Goal: Information Seeking & Learning: Learn about a topic

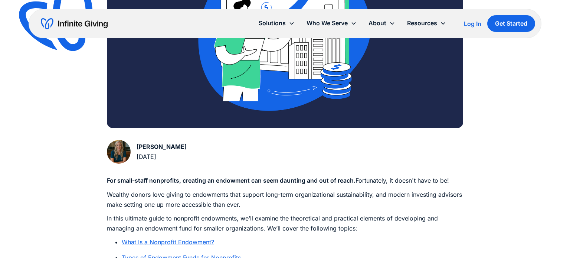
scroll to position [366, 0]
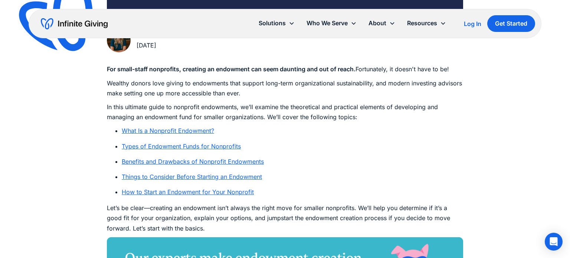
click at [142, 148] on link "Types of Endowment Funds for Nonprofits" at bounding box center [181, 145] width 119 height 7
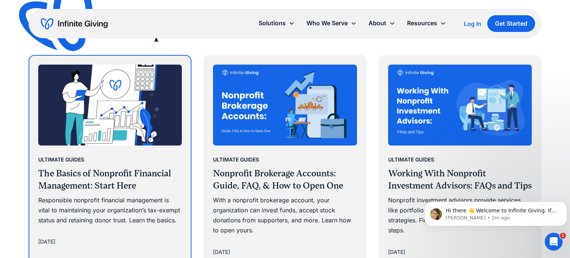
scroll to position [4689, 0]
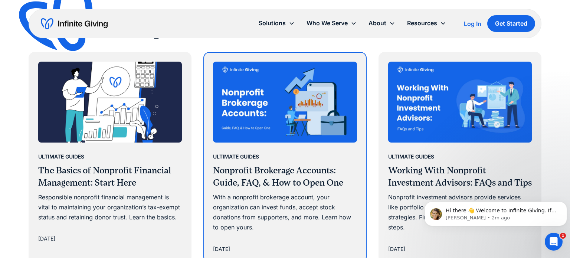
click at [301, 97] on img at bounding box center [285, 102] width 144 height 81
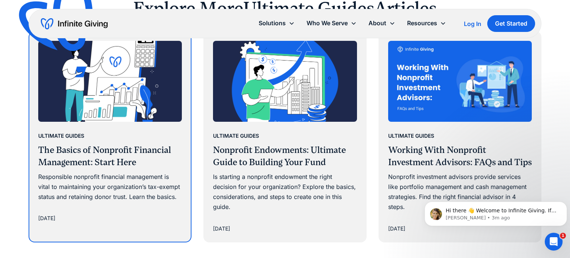
scroll to position [4660, 0]
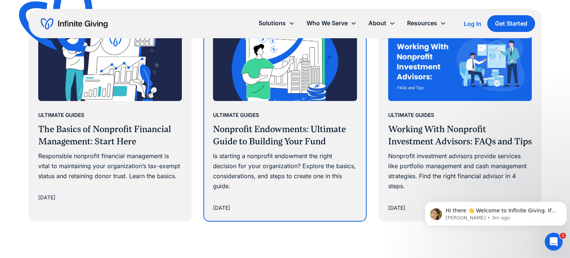
click at [248, 130] on h3 "Nonprofit Endowments: Ultimate Guide to Building Your Fund" at bounding box center [285, 135] width 144 height 25
click at [248, 140] on h3 "Nonprofit Endowments: Ultimate Guide to Building Your Fund" at bounding box center [285, 135] width 144 height 25
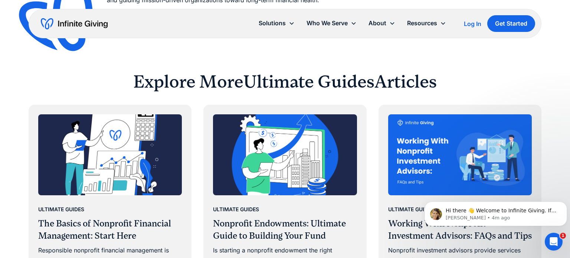
scroll to position [4697, 0]
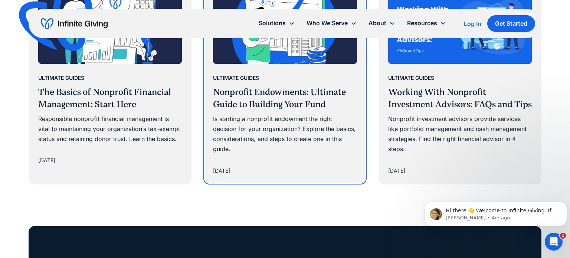
click at [280, 93] on h3 "Nonprofit Endowments: Ultimate Guide to Building Your Fund" at bounding box center [285, 98] width 144 height 25
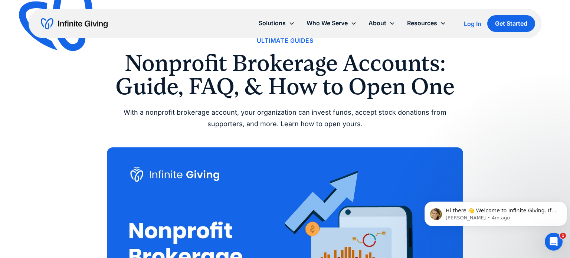
scroll to position [0, 0]
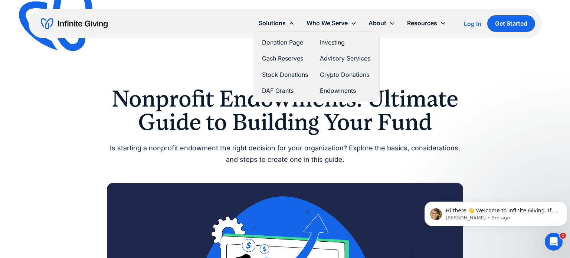
click at [326, 91] on link "Endowments" at bounding box center [345, 91] width 50 height 10
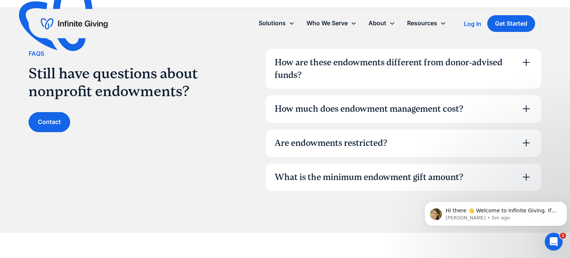
scroll to position [2139, 0]
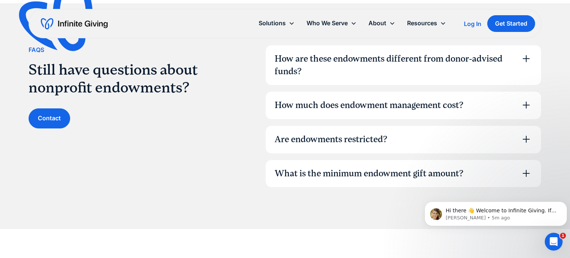
click at [524, 137] on icon at bounding box center [526, 139] width 12 height 12
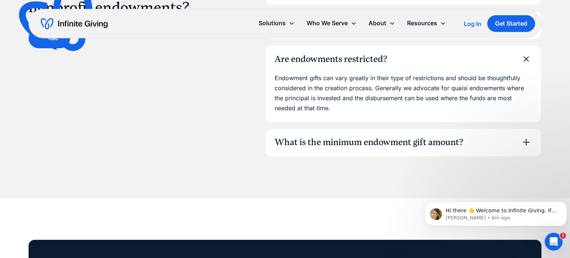
scroll to position [2257, 0]
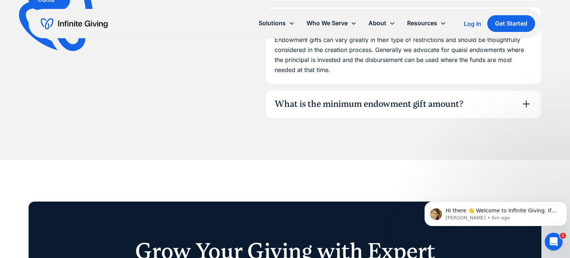
click at [528, 101] on icon at bounding box center [526, 104] width 12 height 12
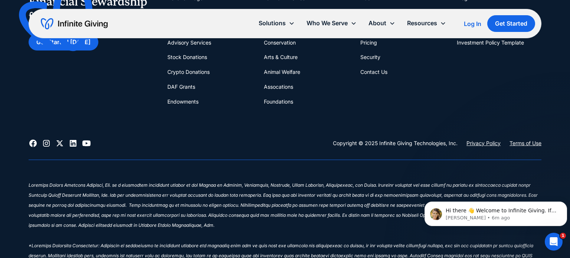
scroll to position [3246, 0]
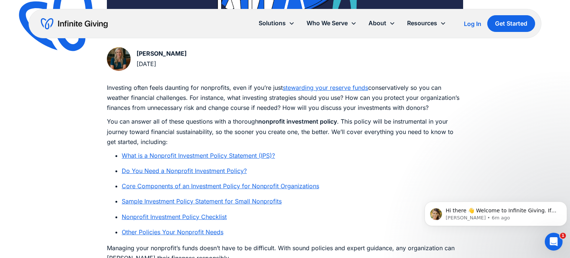
scroll to position [376, 0]
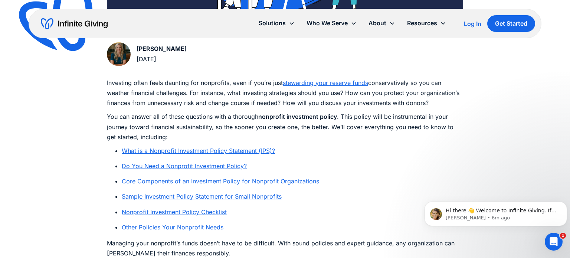
click at [176, 197] on link "Sample Investment Policy Statement for Small Nonprofits" at bounding box center [202, 195] width 160 height 7
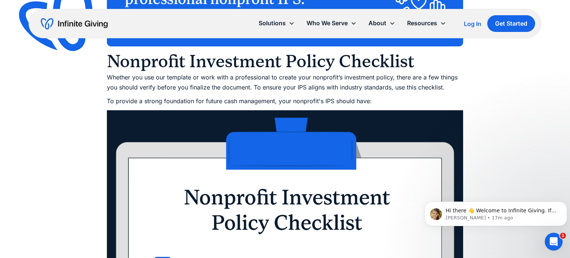
scroll to position [3281, 0]
